Goal: Information Seeking & Learning: Find specific fact

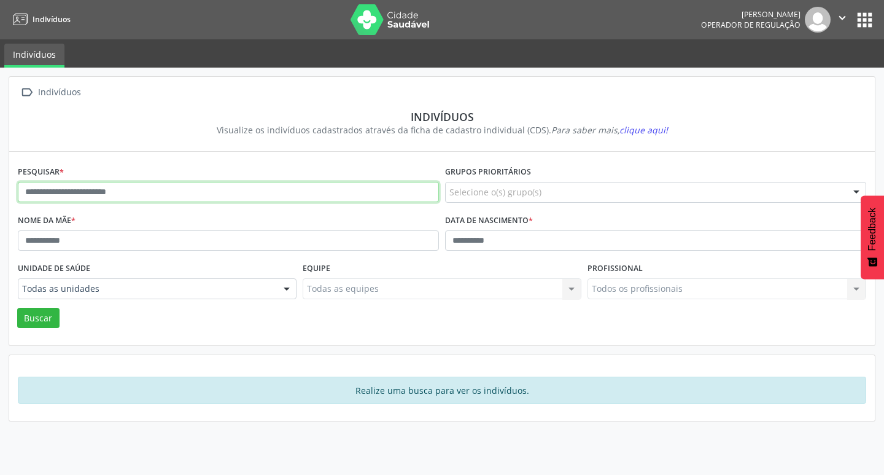
click at [357, 188] on input "text" at bounding box center [228, 192] width 421 height 21
click at [17, 308] on button "Buscar" at bounding box center [38, 318] width 42 height 21
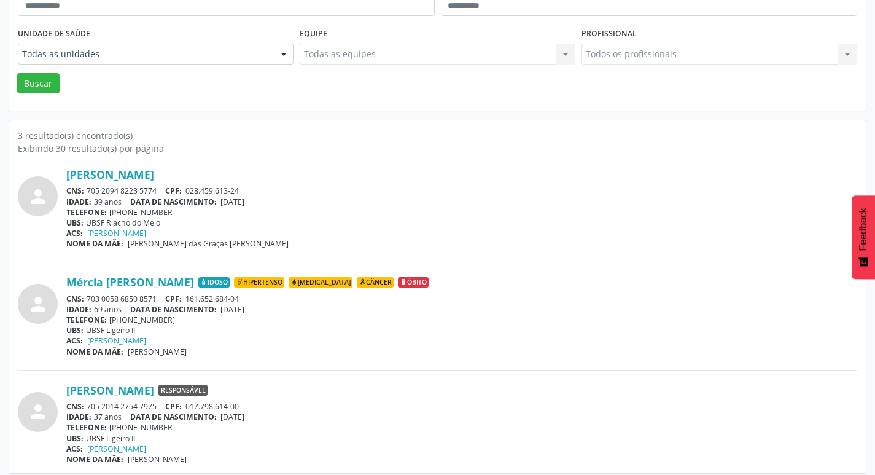
scroll to position [242, 0]
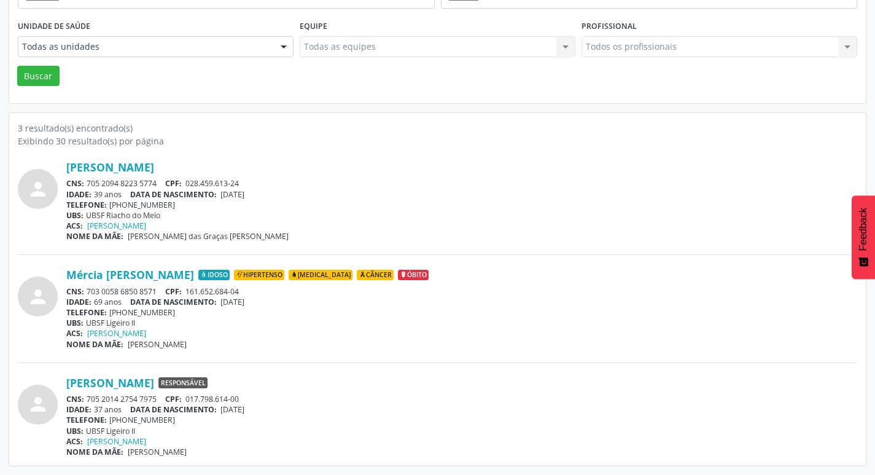
click at [428, 274] on span "Óbito" at bounding box center [413, 274] width 31 height 11
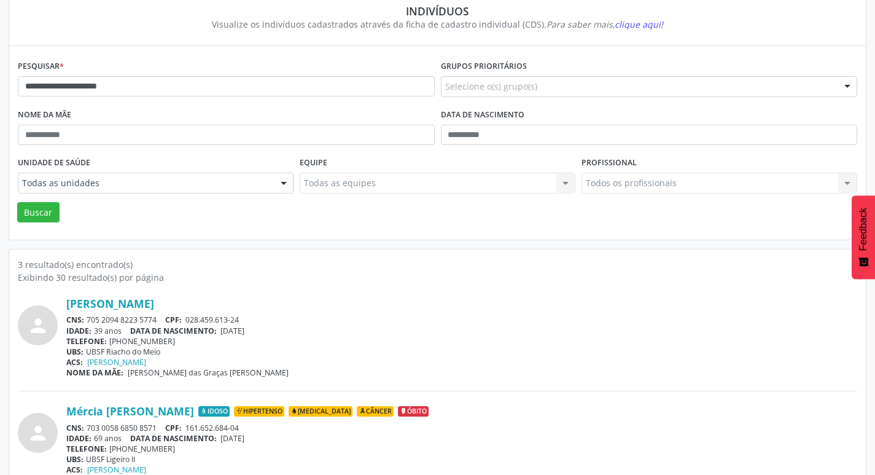
scroll to position [0, 0]
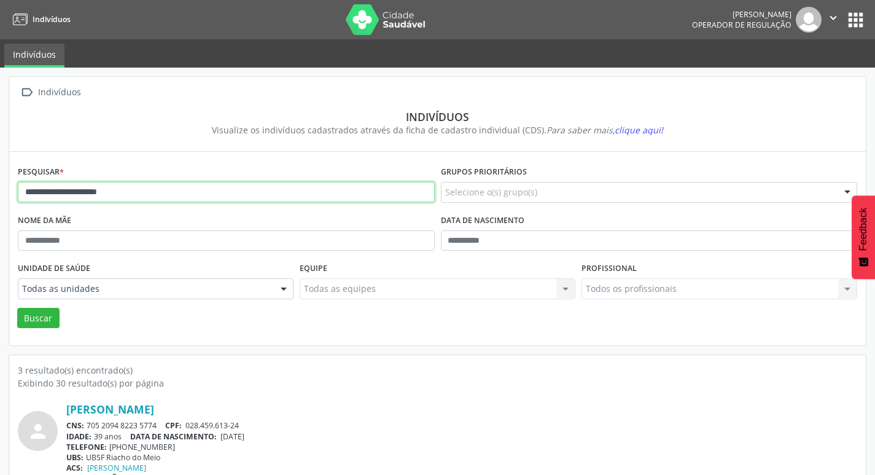
drag, startPoint x: 174, startPoint y: 194, endPoint x: 0, endPoint y: 188, distance: 174.4
click at [0, 190] on div "**********" at bounding box center [437, 392] width 875 height 649
type input "**********"
click at [17, 308] on button "Buscar" at bounding box center [38, 318] width 42 height 21
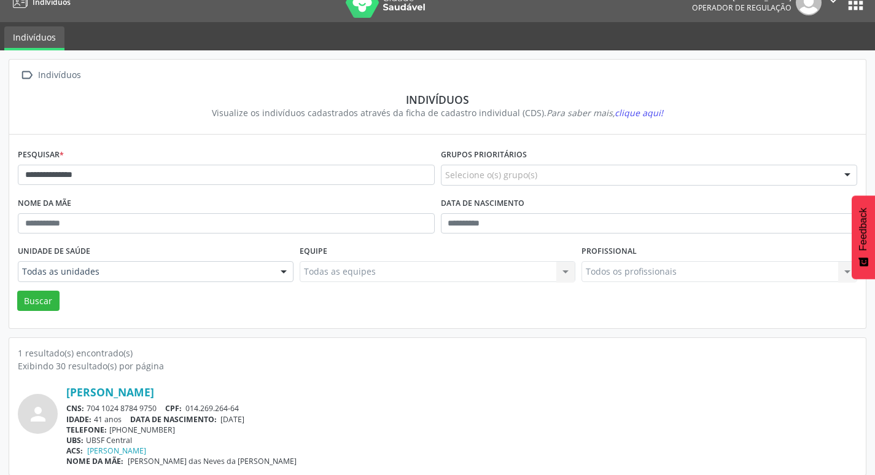
scroll to position [26, 0]
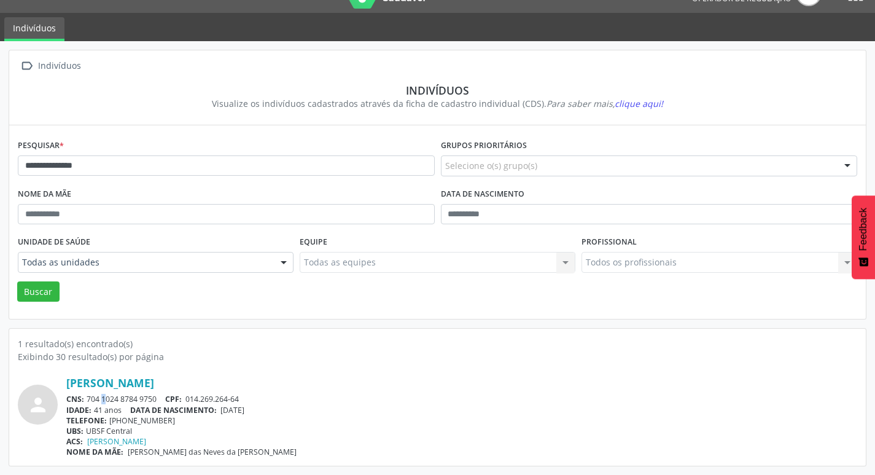
drag, startPoint x: 86, startPoint y: 397, endPoint x: 95, endPoint y: 398, distance: 8.7
click at [93, 398] on div "CNS: 704 1024 8784 9750 CPF: 014.269.264-64" at bounding box center [461, 398] width 791 height 10
click at [95, 398] on div "CNS: 704 1024 8784 9750 CPF: 014.269.264-64" at bounding box center [461, 398] width 791 height 10
click at [94, 398] on div "CNS: 704 1024 8784 9750 CPF: 014.269.264-64" at bounding box center [461, 398] width 791 height 10
click at [90, 398] on div "CNS: 704 1024 8784 9750 CPF: 014.269.264-64" at bounding box center [461, 398] width 791 height 10
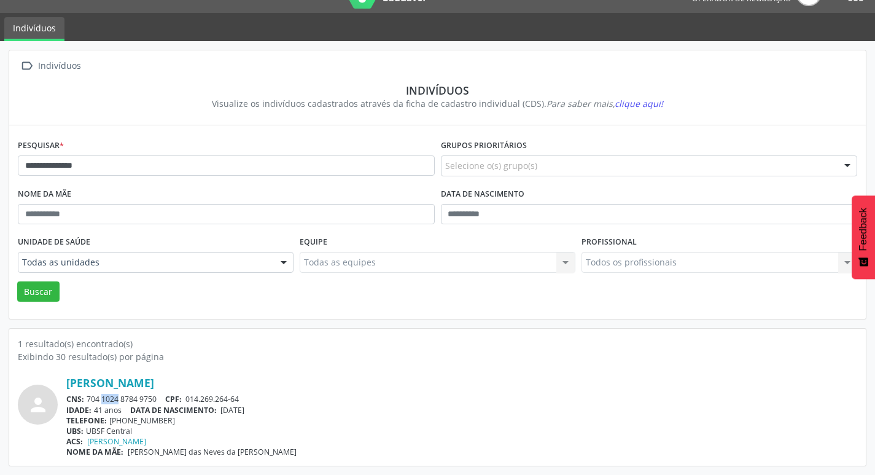
click at [90, 398] on div "CNS: 704 1024 8784 9750 CPF: 014.269.264-64" at bounding box center [461, 398] width 791 height 10
drag, startPoint x: 217, startPoint y: 397, endPoint x: 165, endPoint y: 406, distance: 53.0
click at [218, 397] on span "014.269.264-64" at bounding box center [211, 398] width 53 height 10
click at [161, 405] on span "DATA DE NASCIMENTO:" at bounding box center [173, 410] width 87 height 10
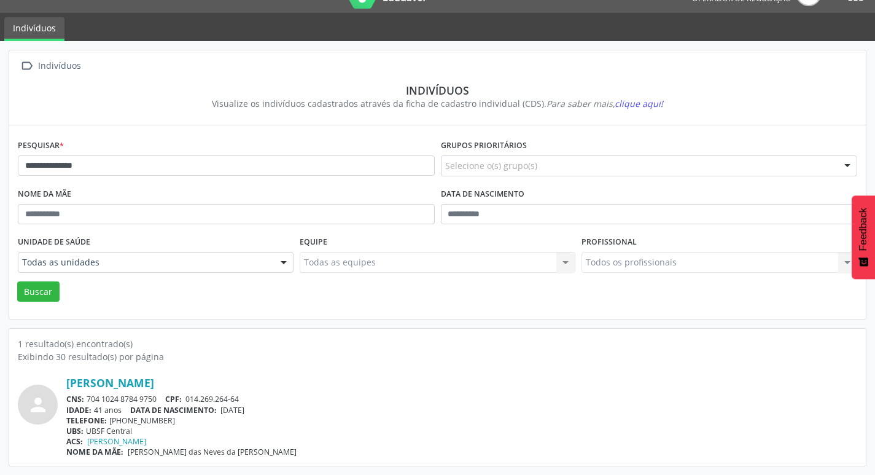
drag, startPoint x: 88, startPoint y: 397, endPoint x: 168, endPoint y: 412, distance: 80.7
click at [162, 399] on div "CNS: 704 1024 8784 9750 CPF: 014.269.264-64" at bounding box center [461, 398] width 791 height 10
copy div "704 1024 8784 9750"
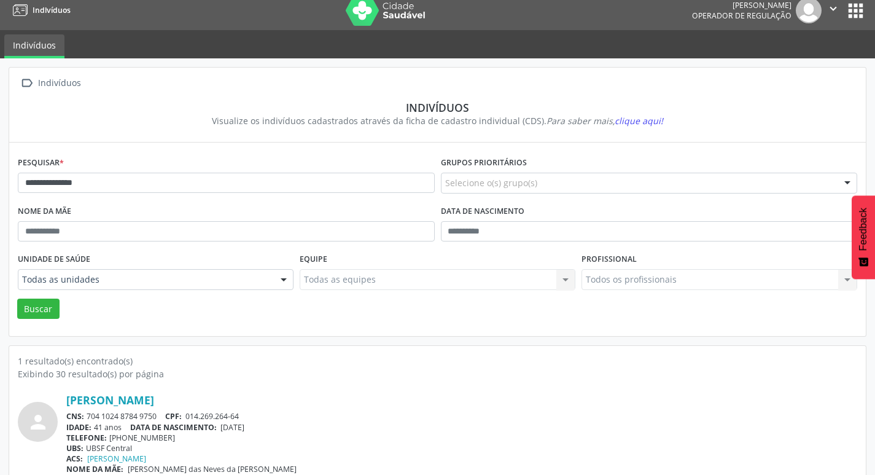
scroll to position [0, 0]
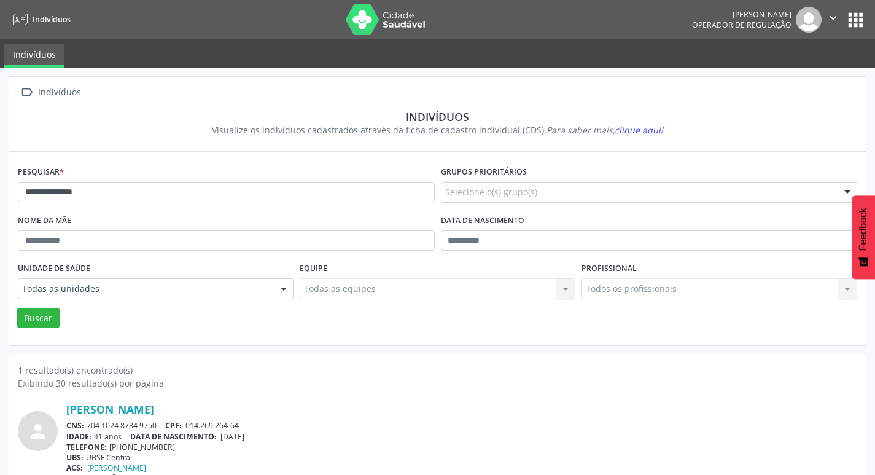
click at [864, 1] on nav "Indivíduos [PERSON_NAME] Operador de regulação  Configurações Sair apps" at bounding box center [437, 19] width 875 height 39
click at [853, 18] on button "apps" at bounding box center [855, 19] width 21 height 21
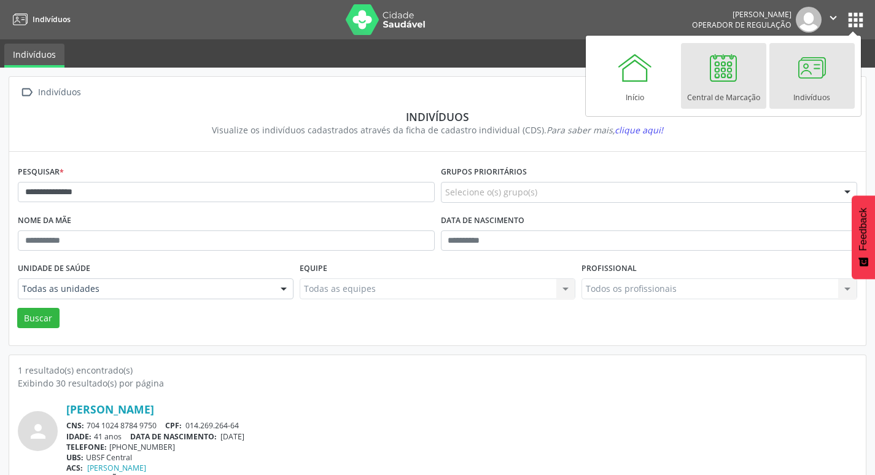
click at [710, 66] on div at bounding box center [723, 67] width 37 height 37
